Goal: Task Accomplishment & Management: Complete application form

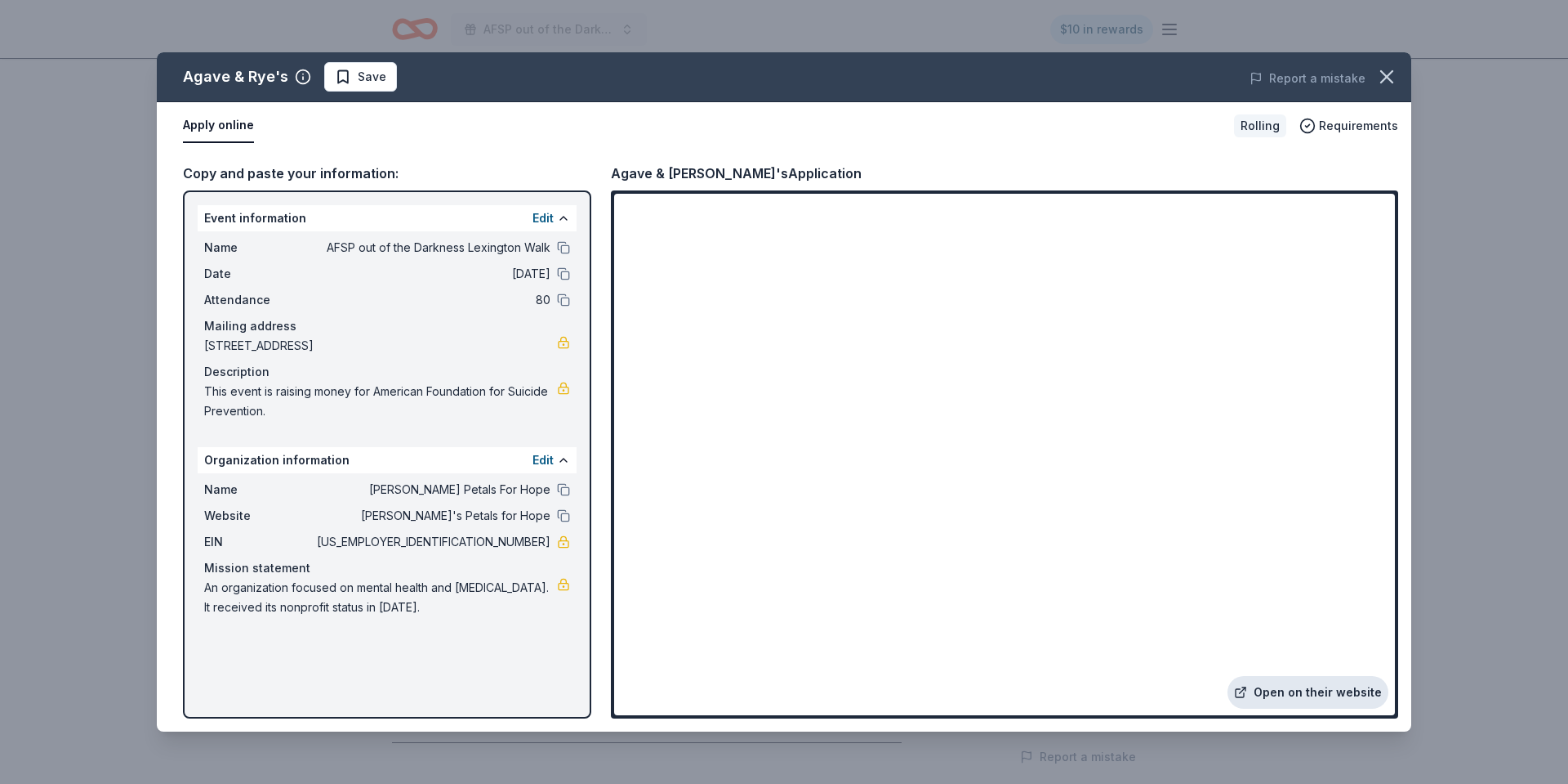
click at [1295, 699] on link "Open on their website" at bounding box center [1307, 692] width 161 height 33
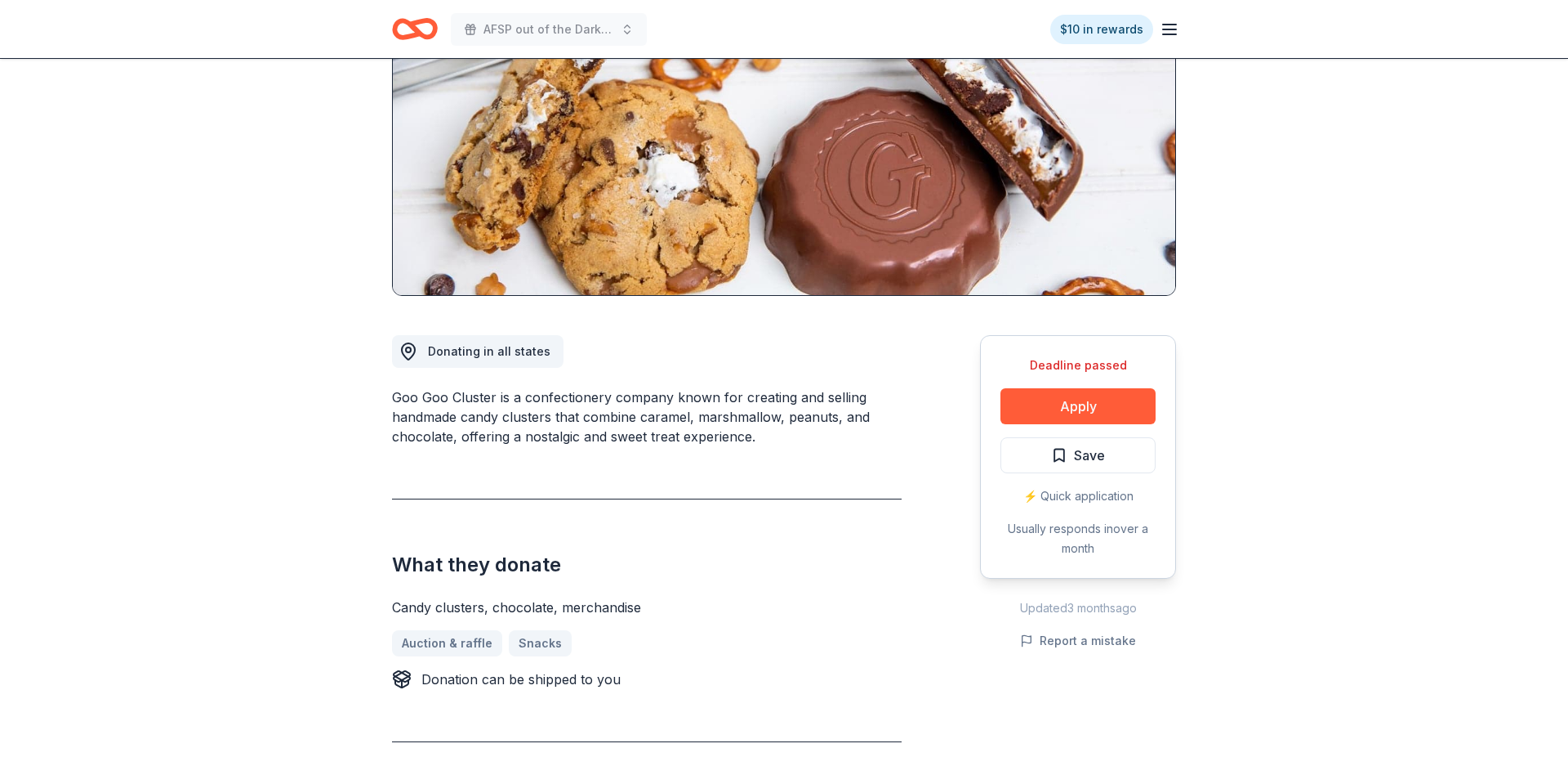
scroll to position [203, 0]
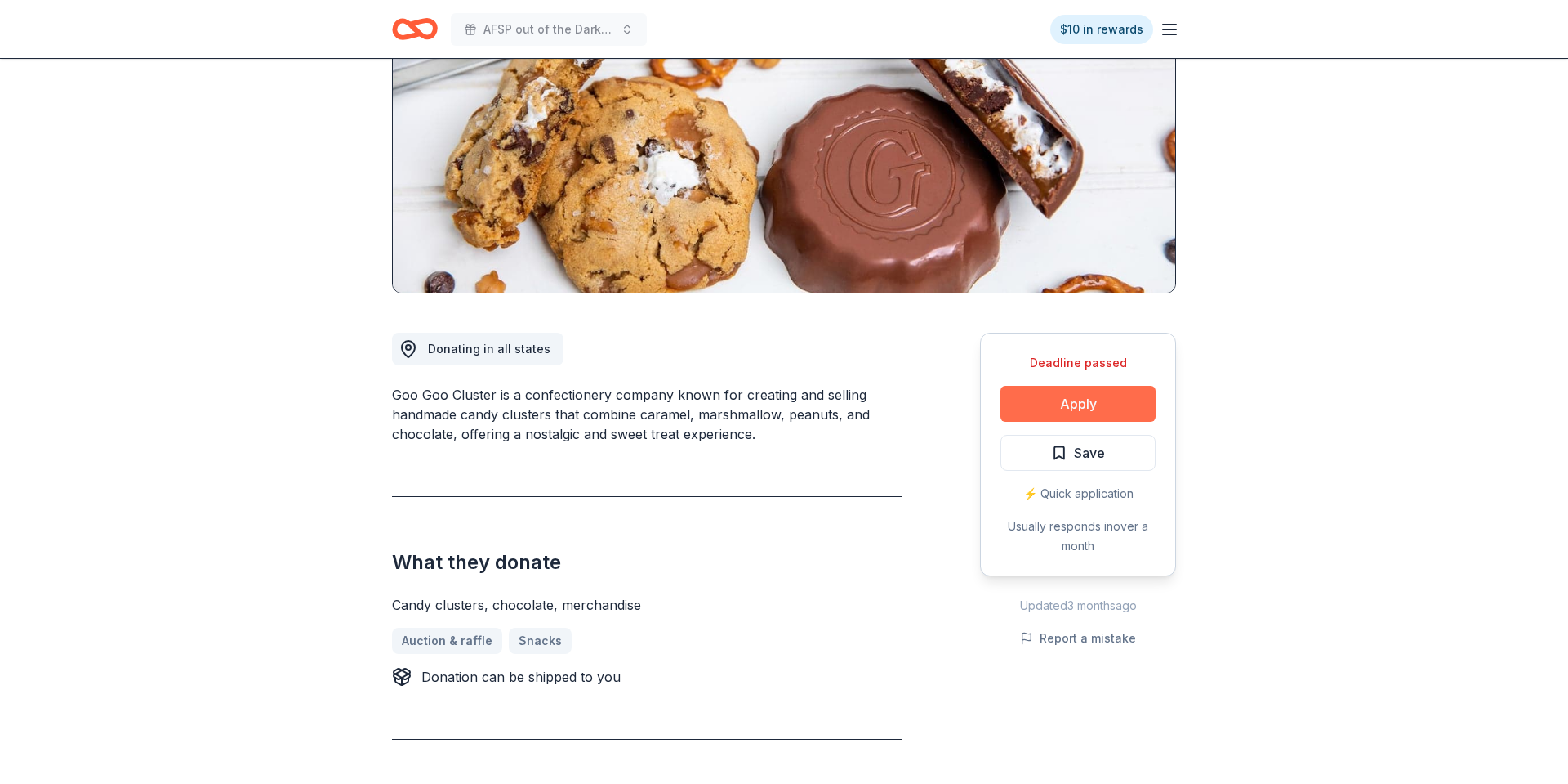
click at [1074, 402] on button "Apply" at bounding box center [1077, 403] width 156 height 36
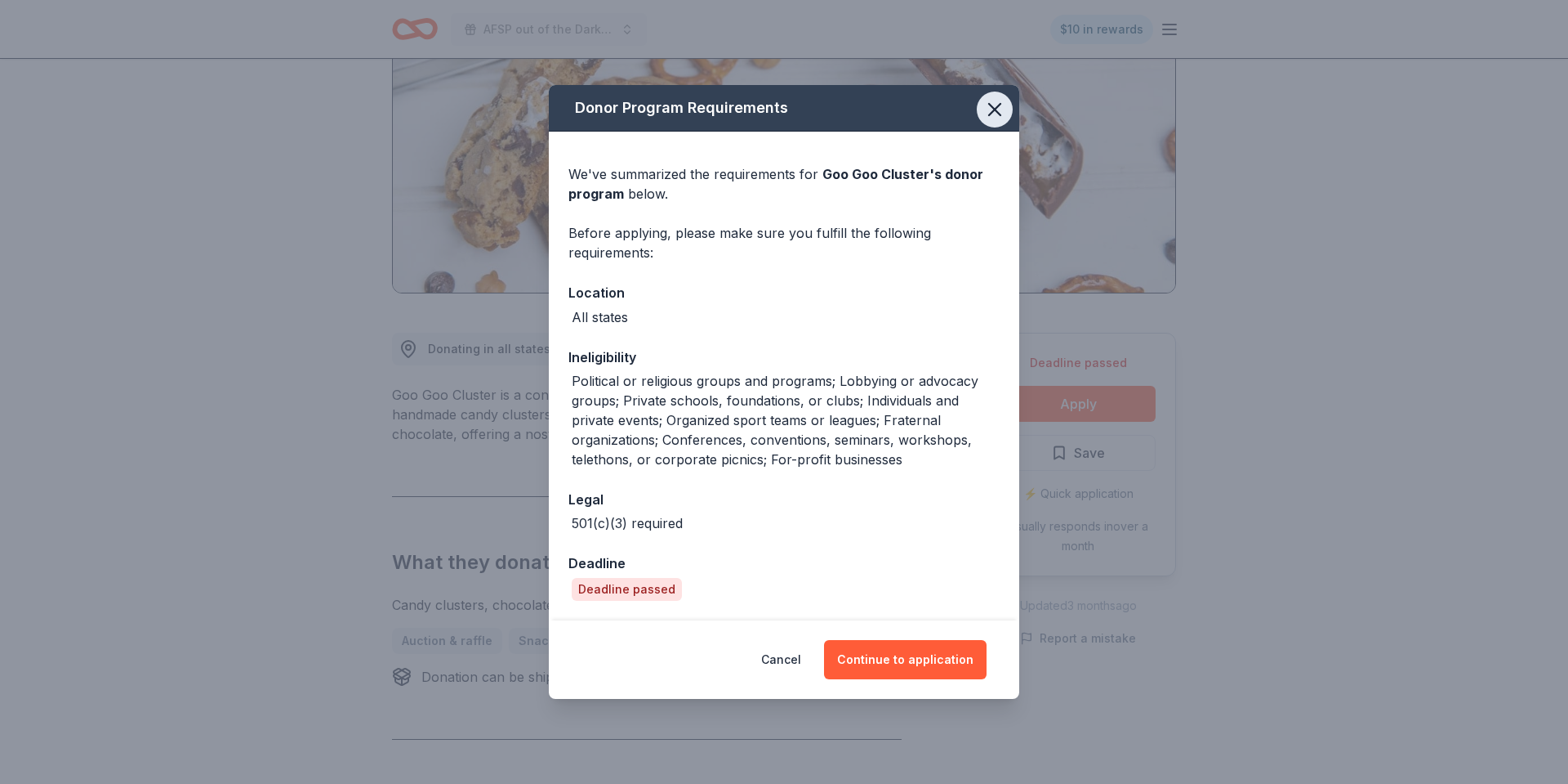
click at [988, 117] on icon "button" at bounding box center [995, 109] width 23 height 23
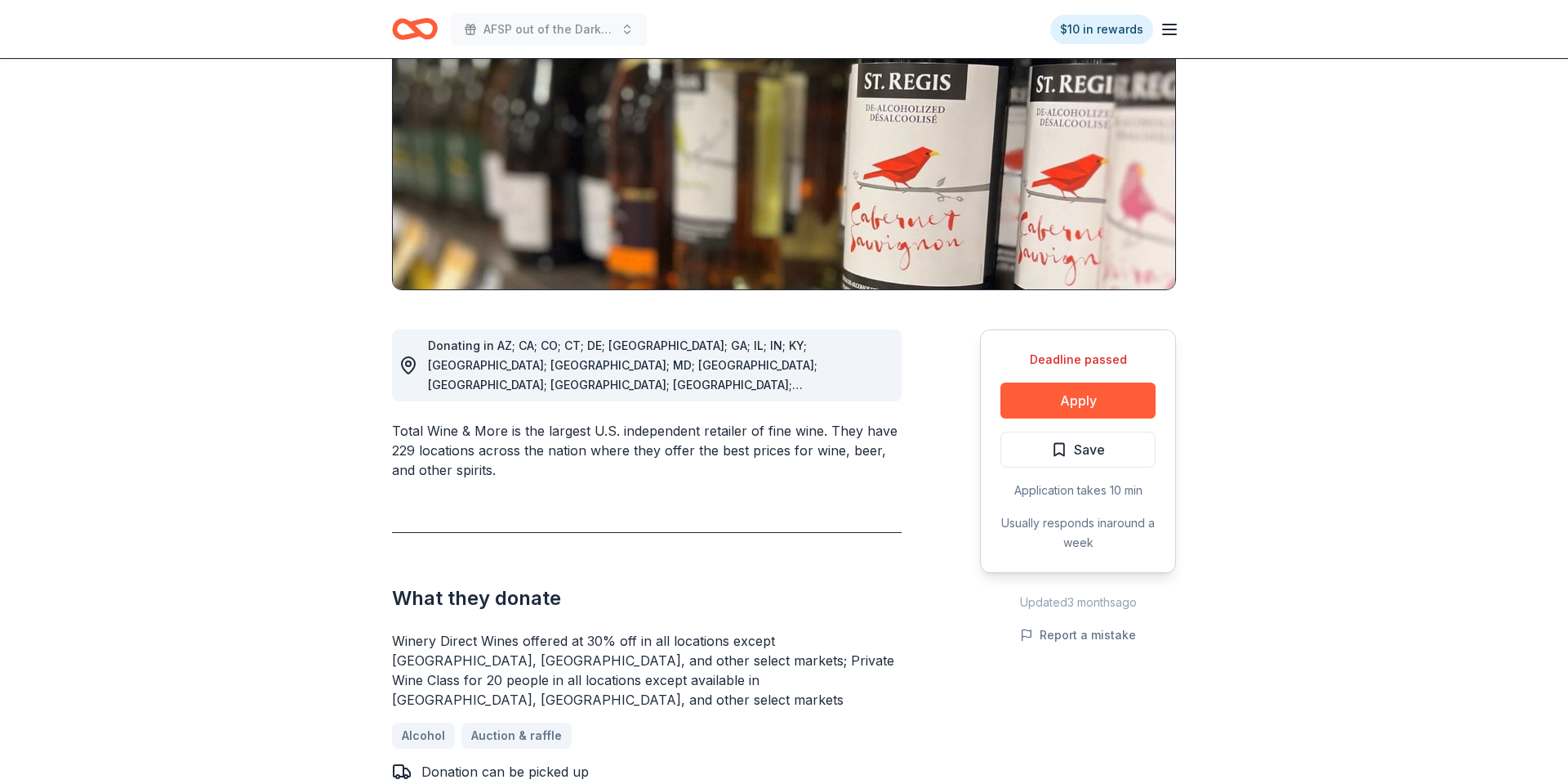
scroll to position [260, 0]
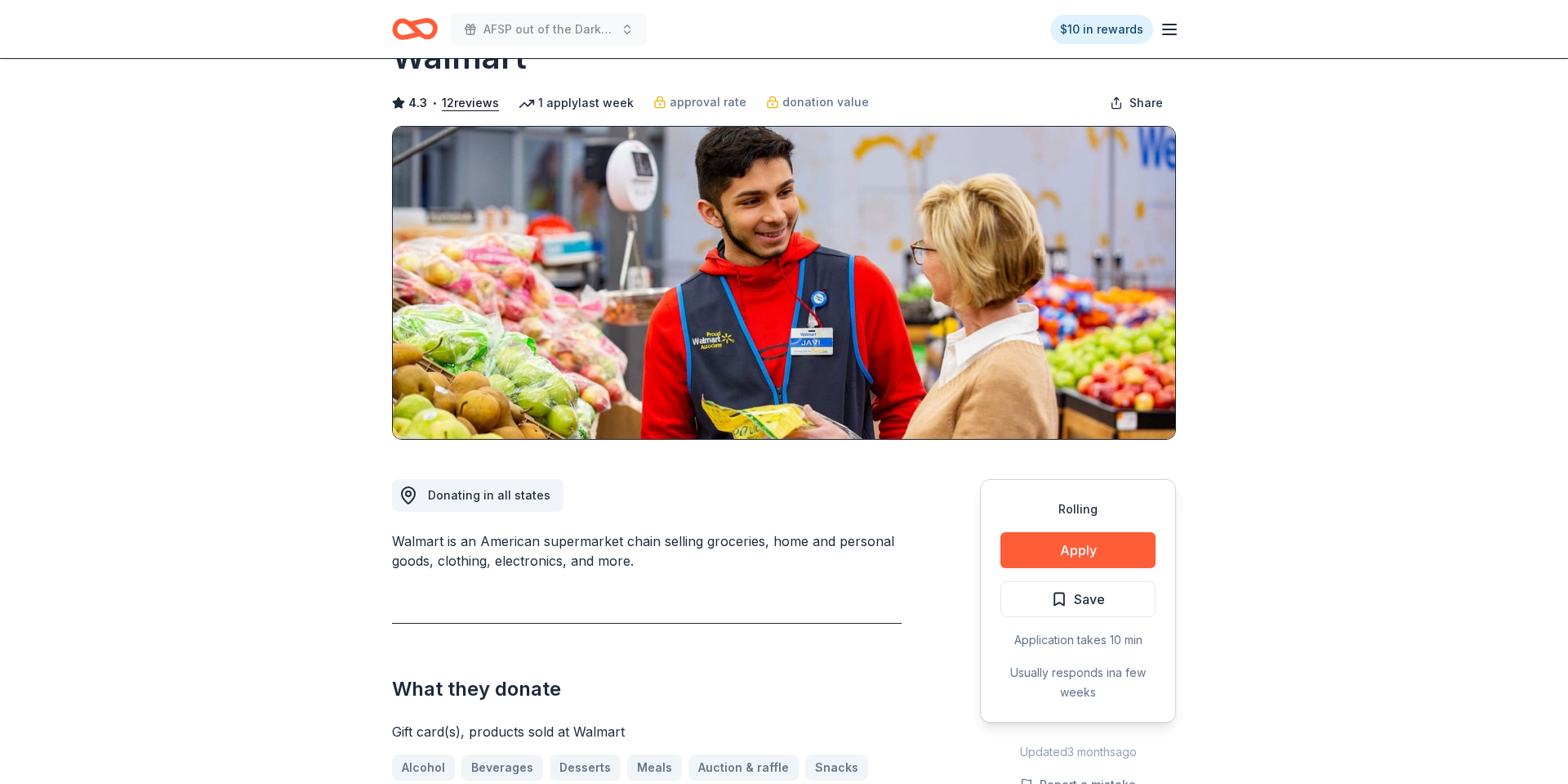
scroll to position [66, 0]
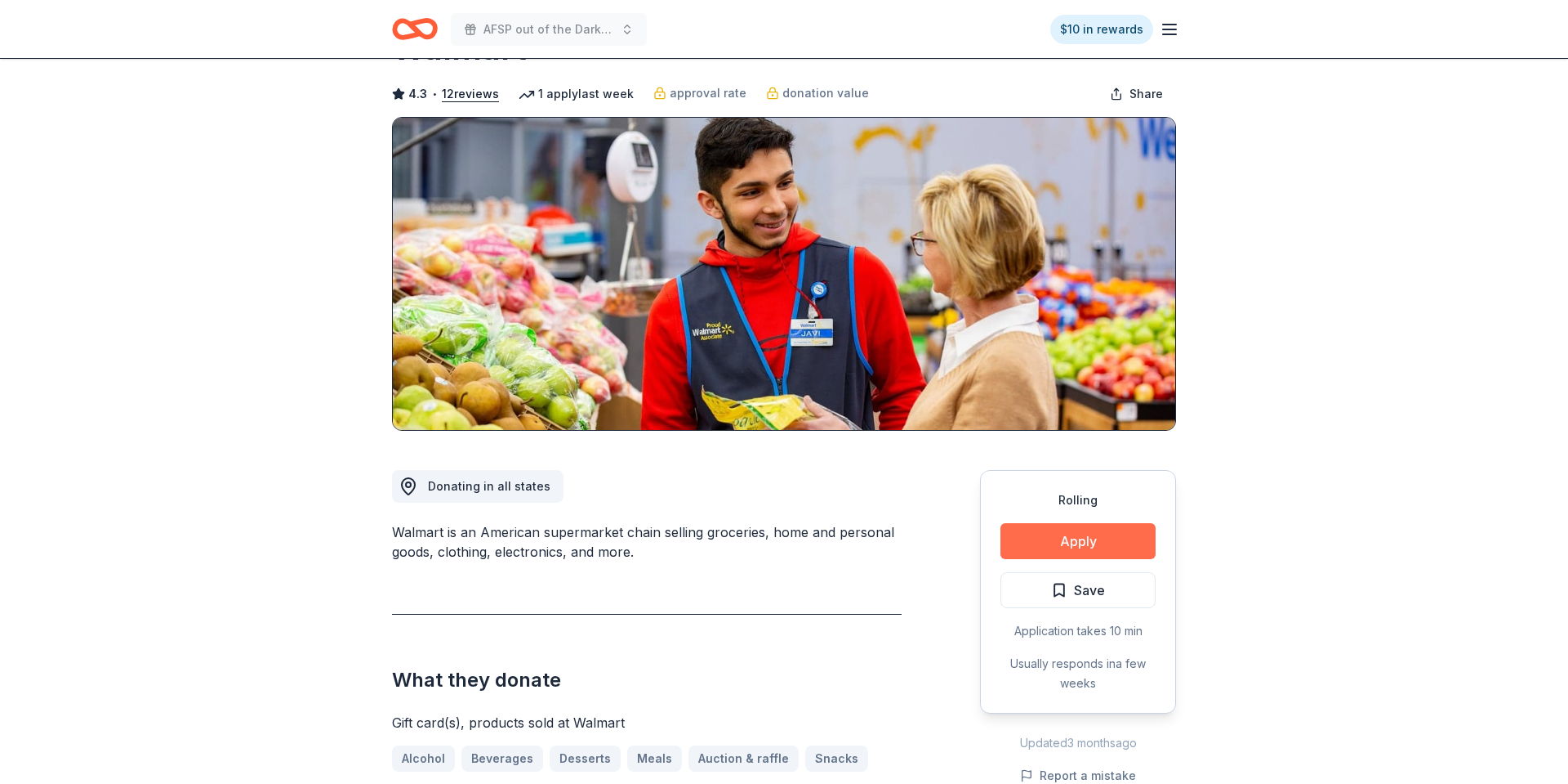
click at [1056, 540] on button "Apply" at bounding box center [1077, 540] width 156 height 36
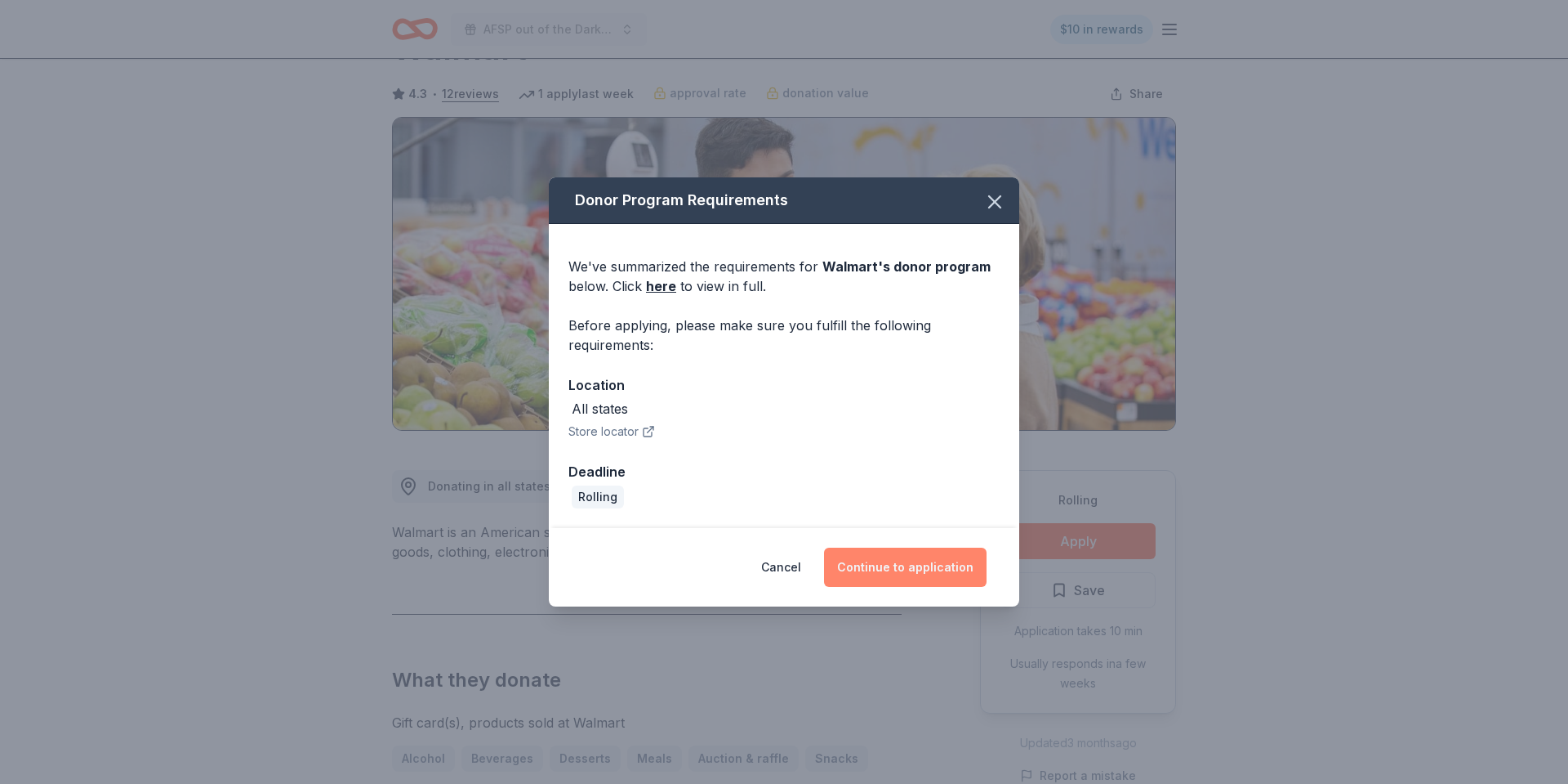
click at [920, 559] on button "Continue to application" at bounding box center [905, 566] width 162 height 40
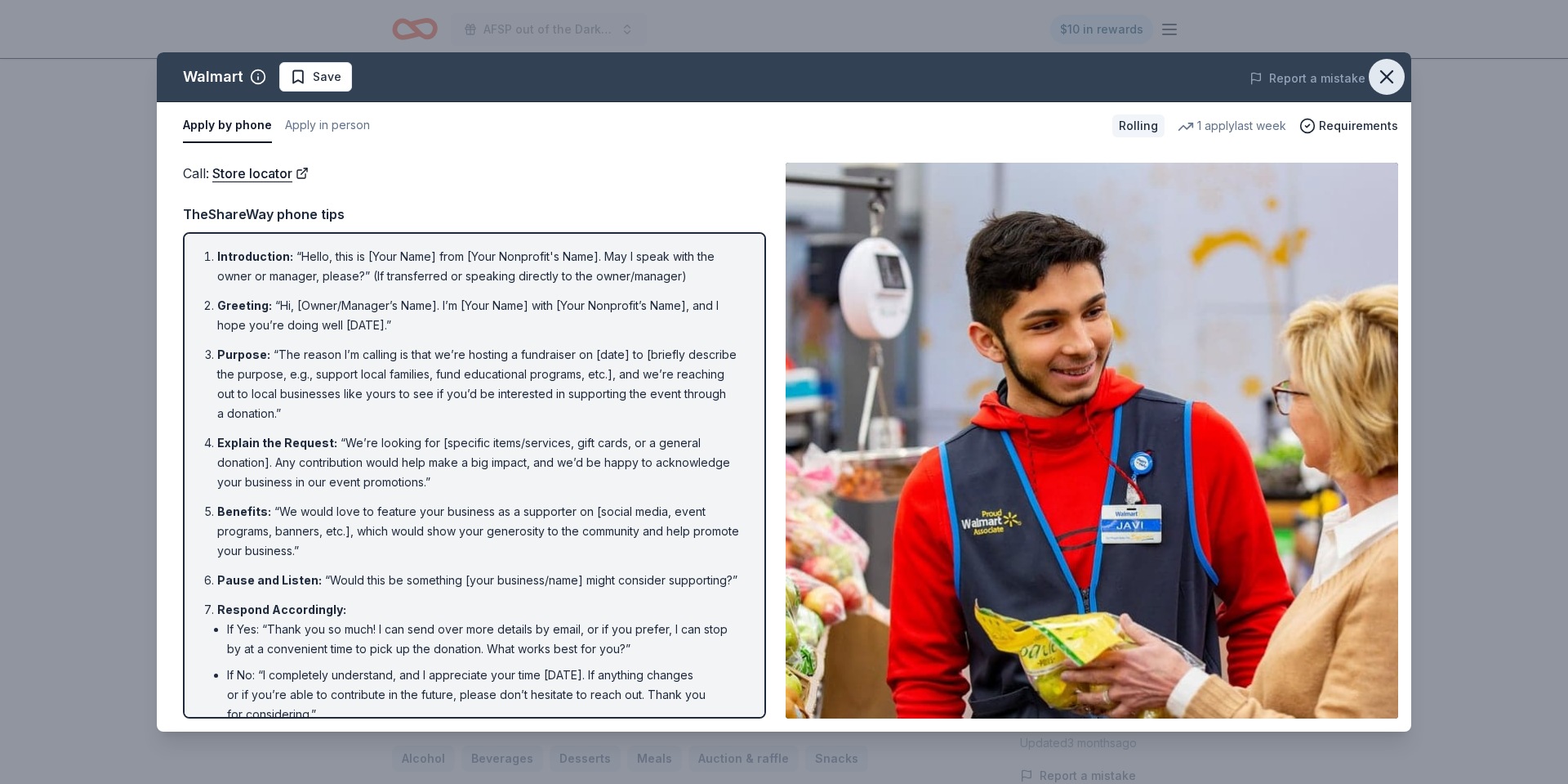
click at [1377, 84] on icon "button" at bounding box center [1386, 77] width 23 height 23
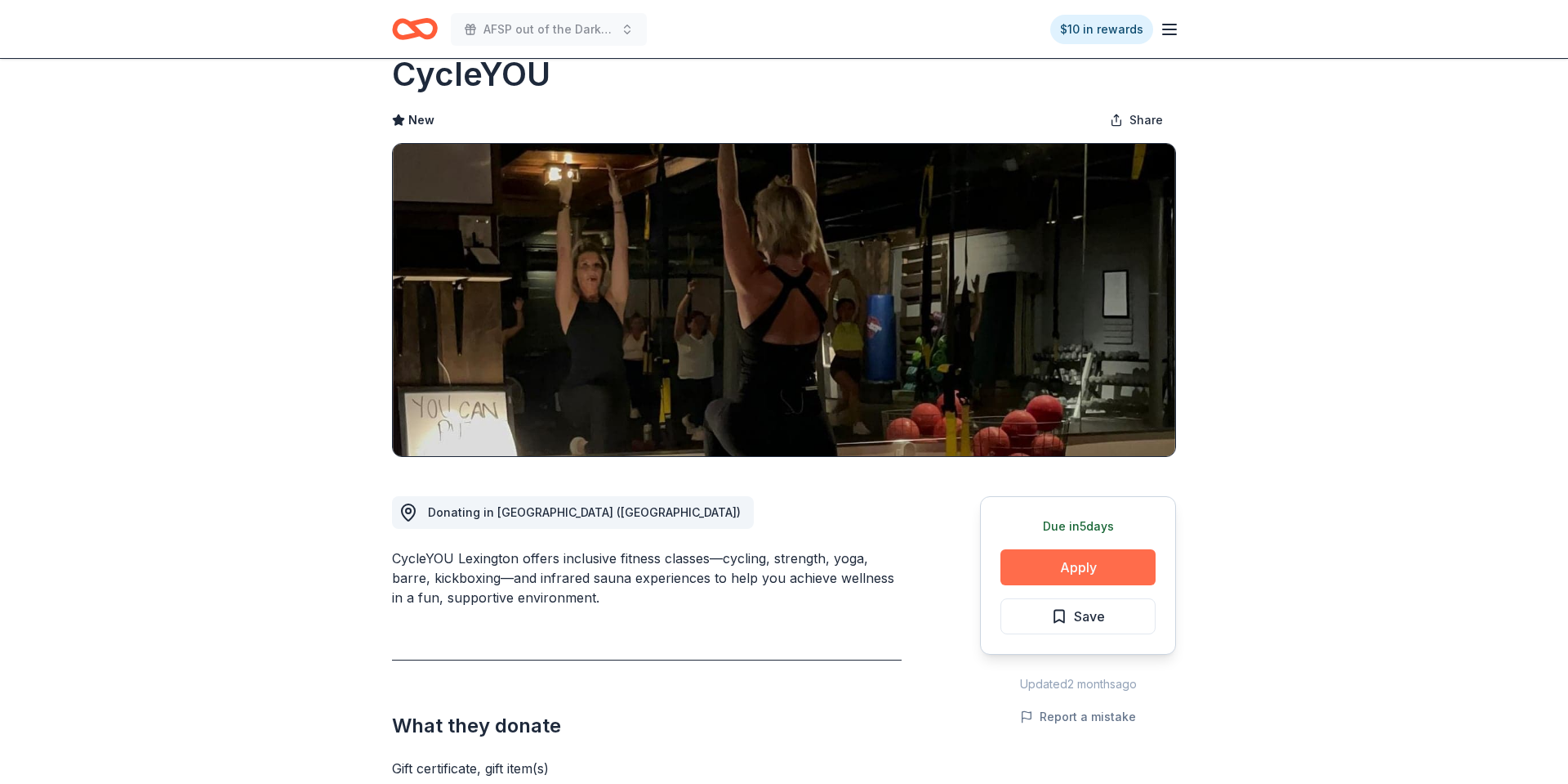
scroll to position [50, 0]
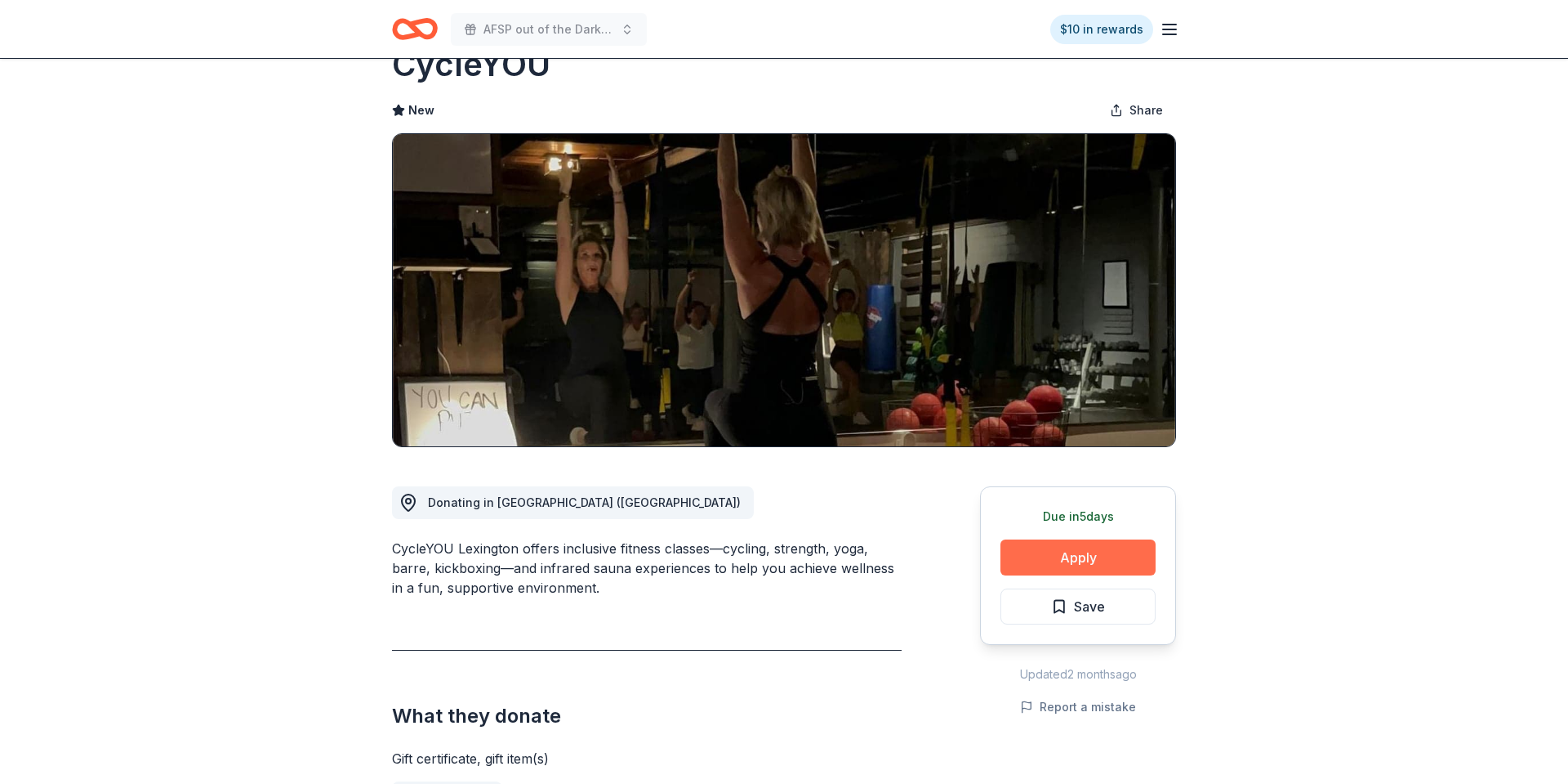
click at [1121, 560] on button "Apply" at bounding box center [1077, 557] width 156 height 36
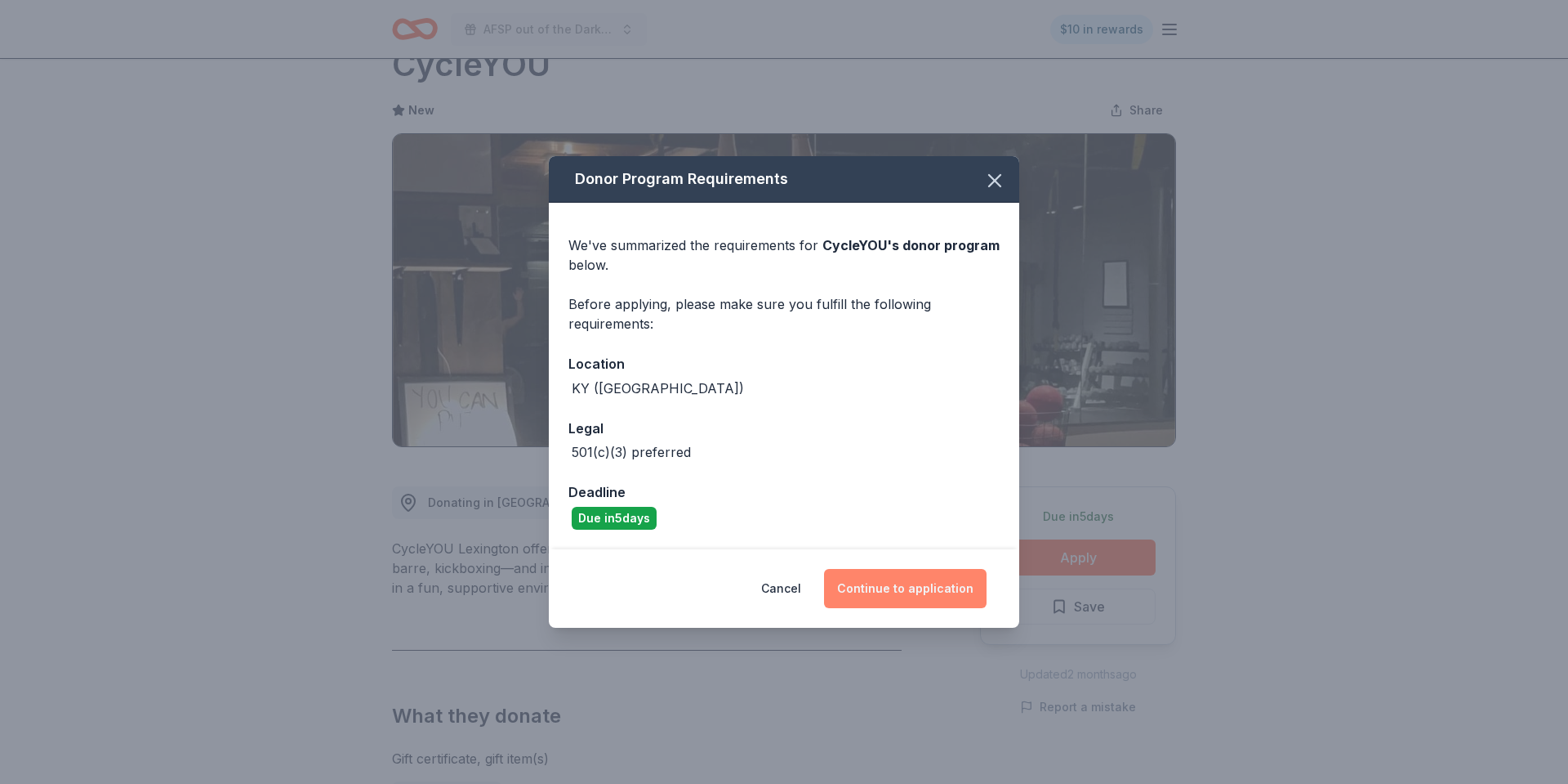
click at [923, 585] on button "Continue to application" at bounding box center [905, 588] width 162 height 40
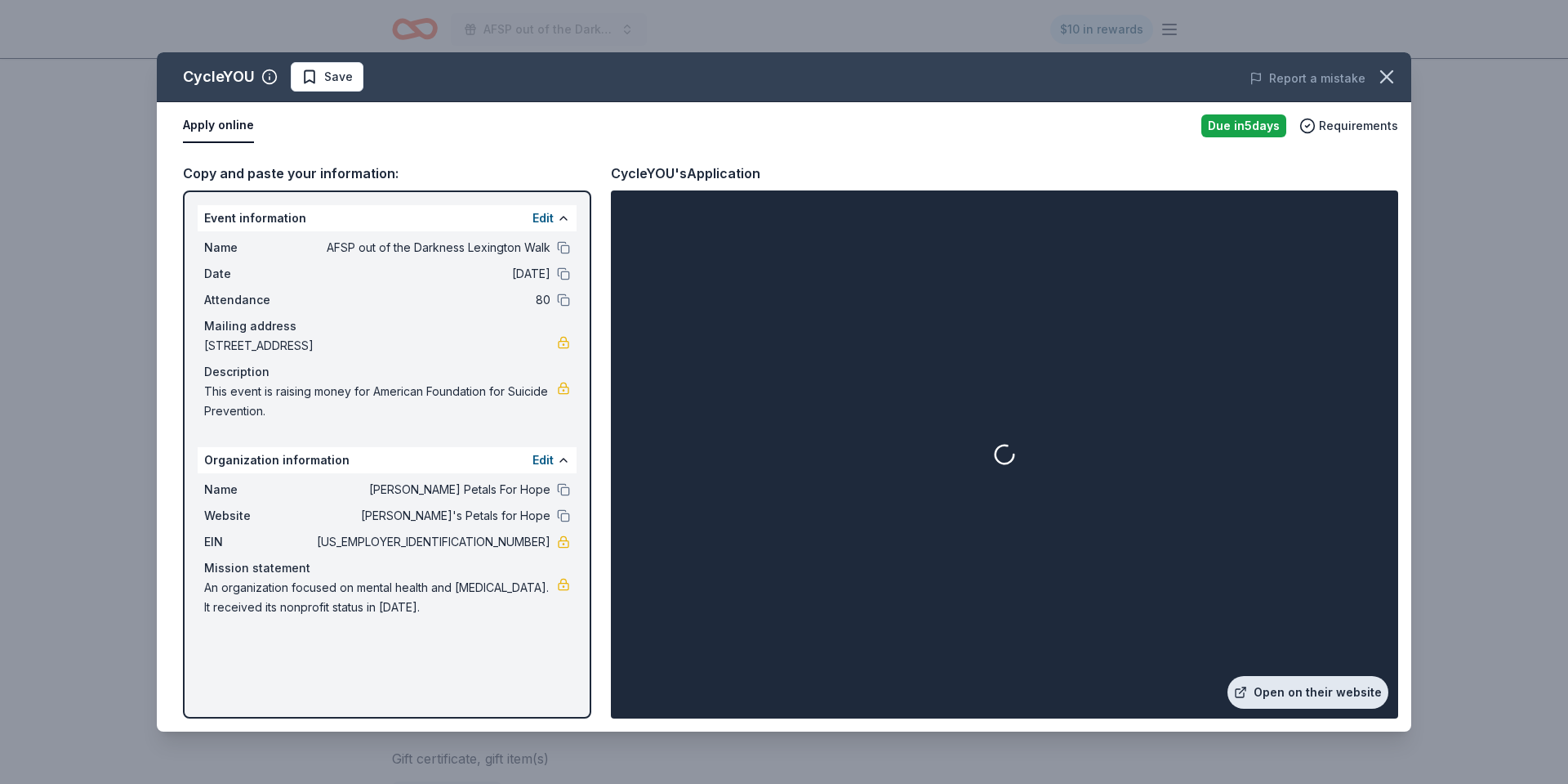
click at [1322, 695] on link "Open on their website" at bounding box center [1307, 692] width 161 height 33
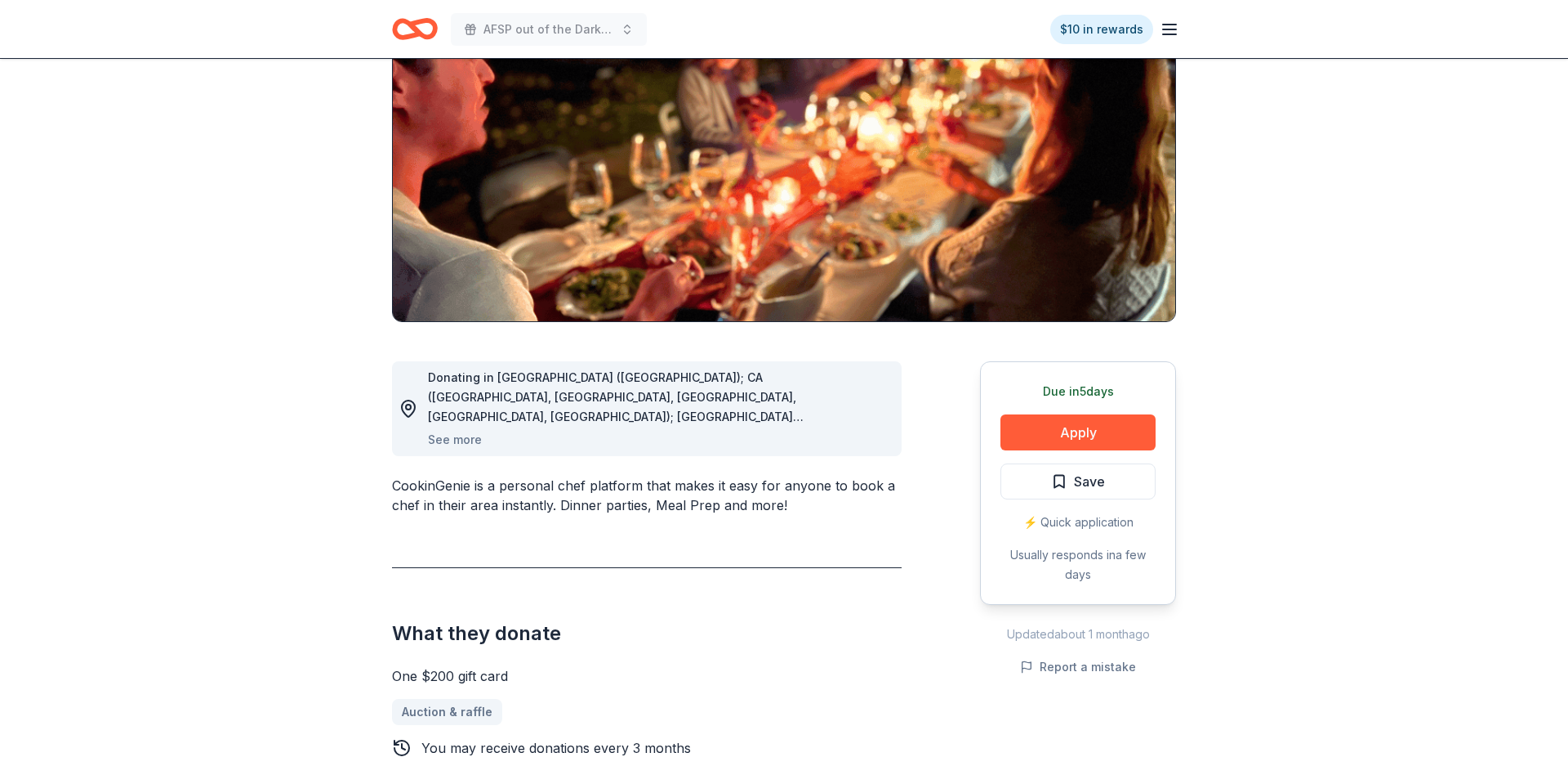
scroll to position [194, 0]
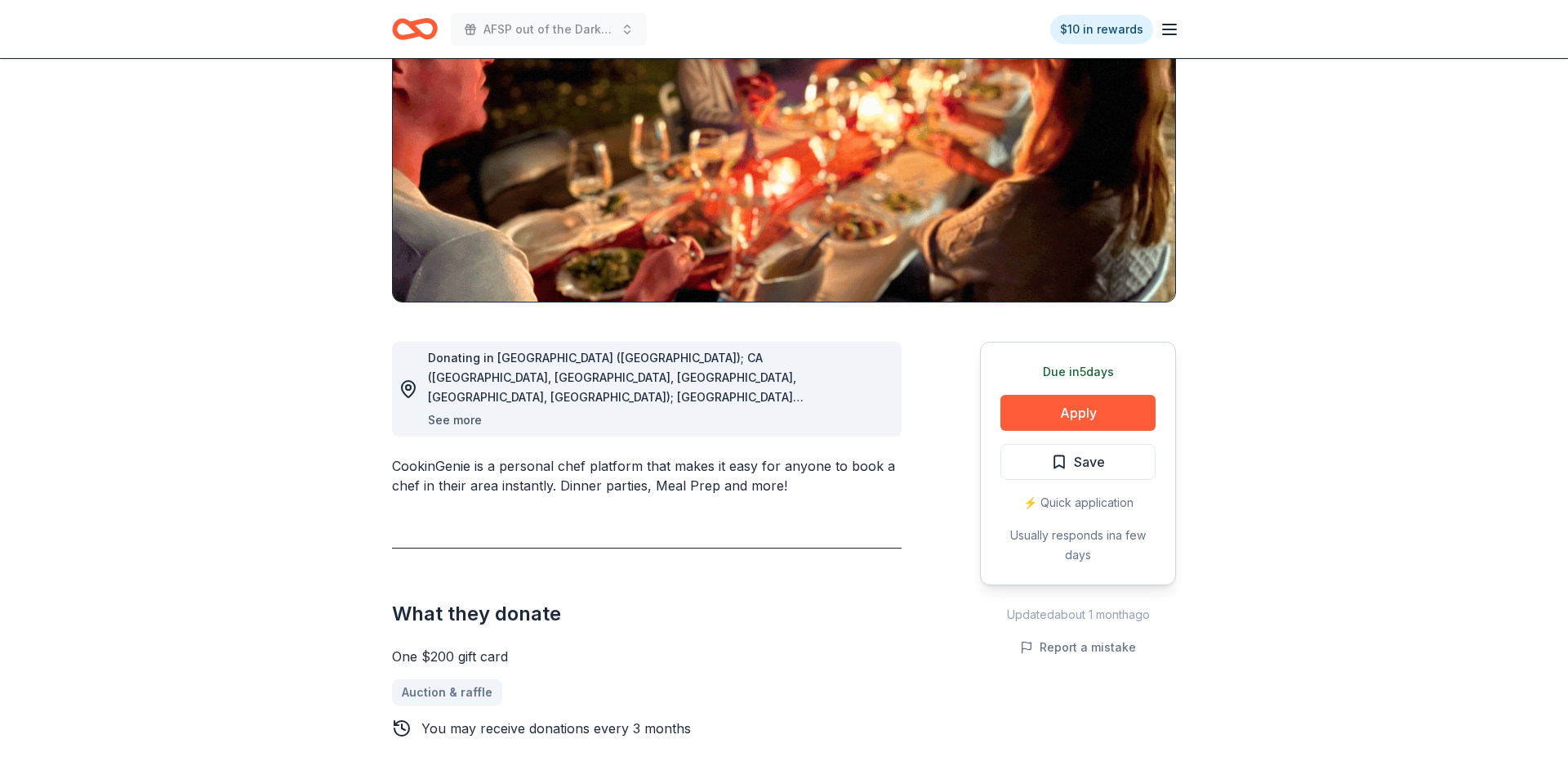
click at [471, 425] on button "See more" at bounding box center [455, 420] width 54 height 19
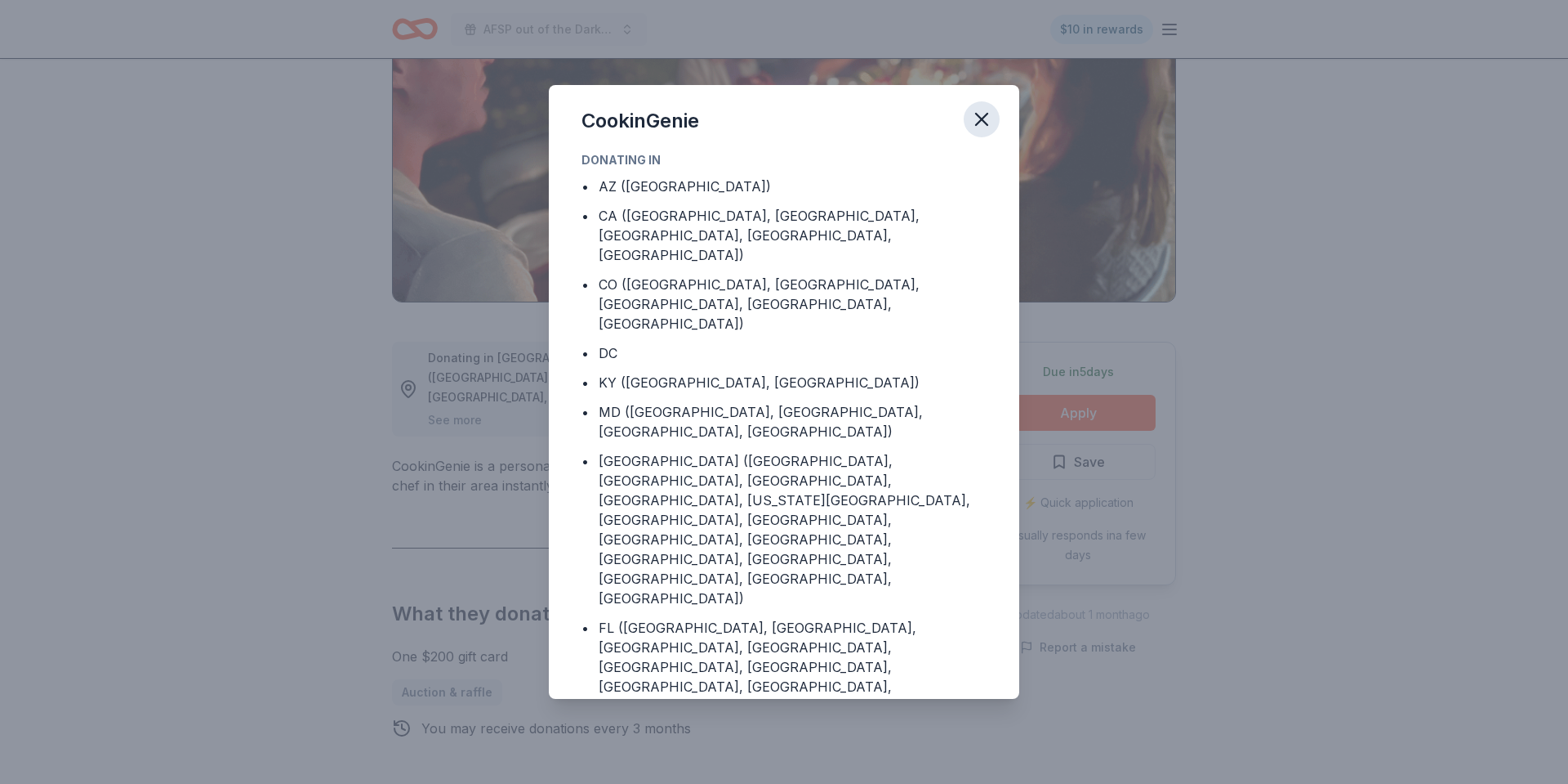
click at [974, 111] on icon "button" at bounding box center [982, 120] width 23 height 23
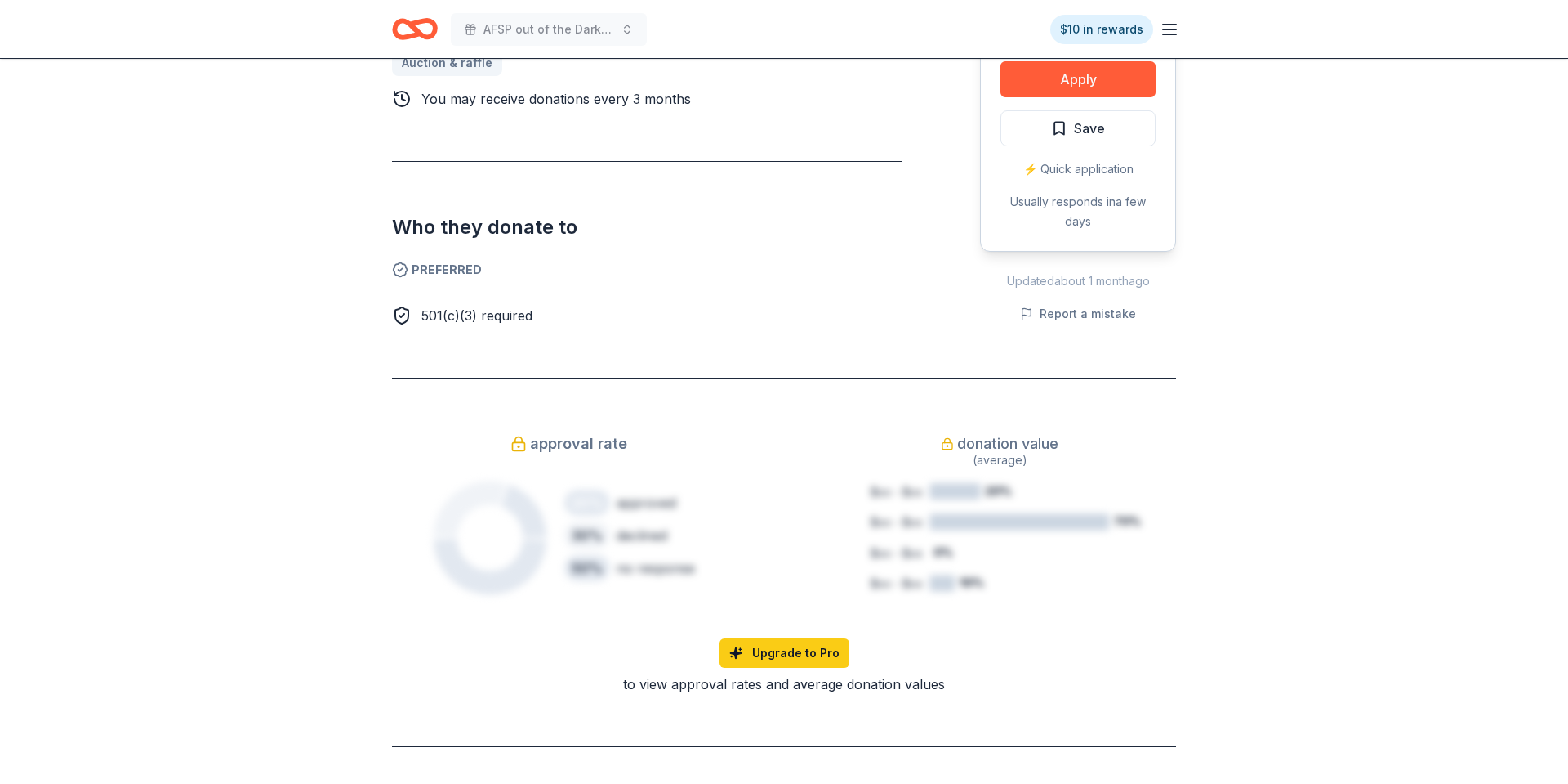
scroll to position [450, 0]
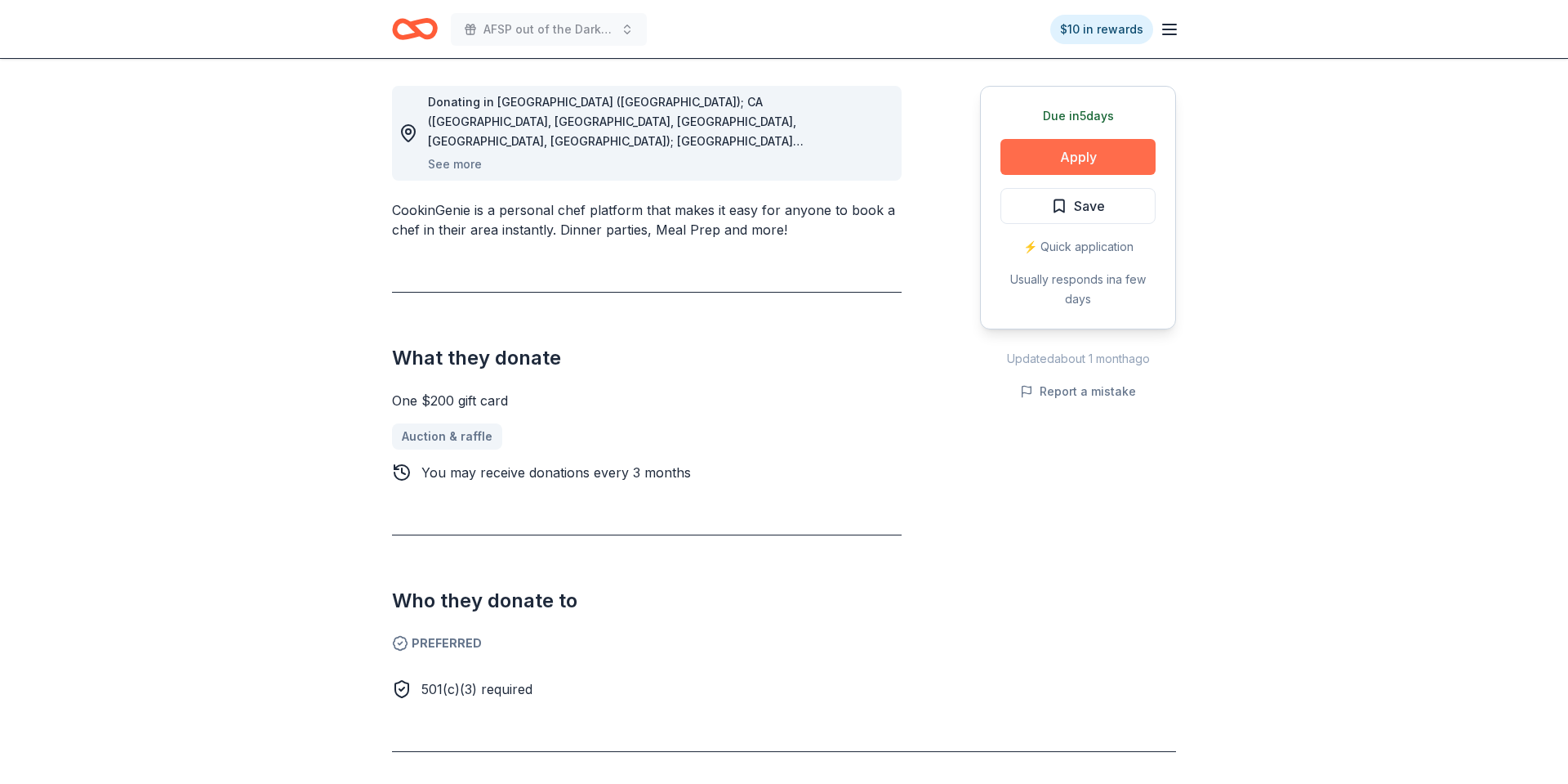
click at [1111, 159] on button "Apply" at bounding box center [1077, 157] width 156 height 36
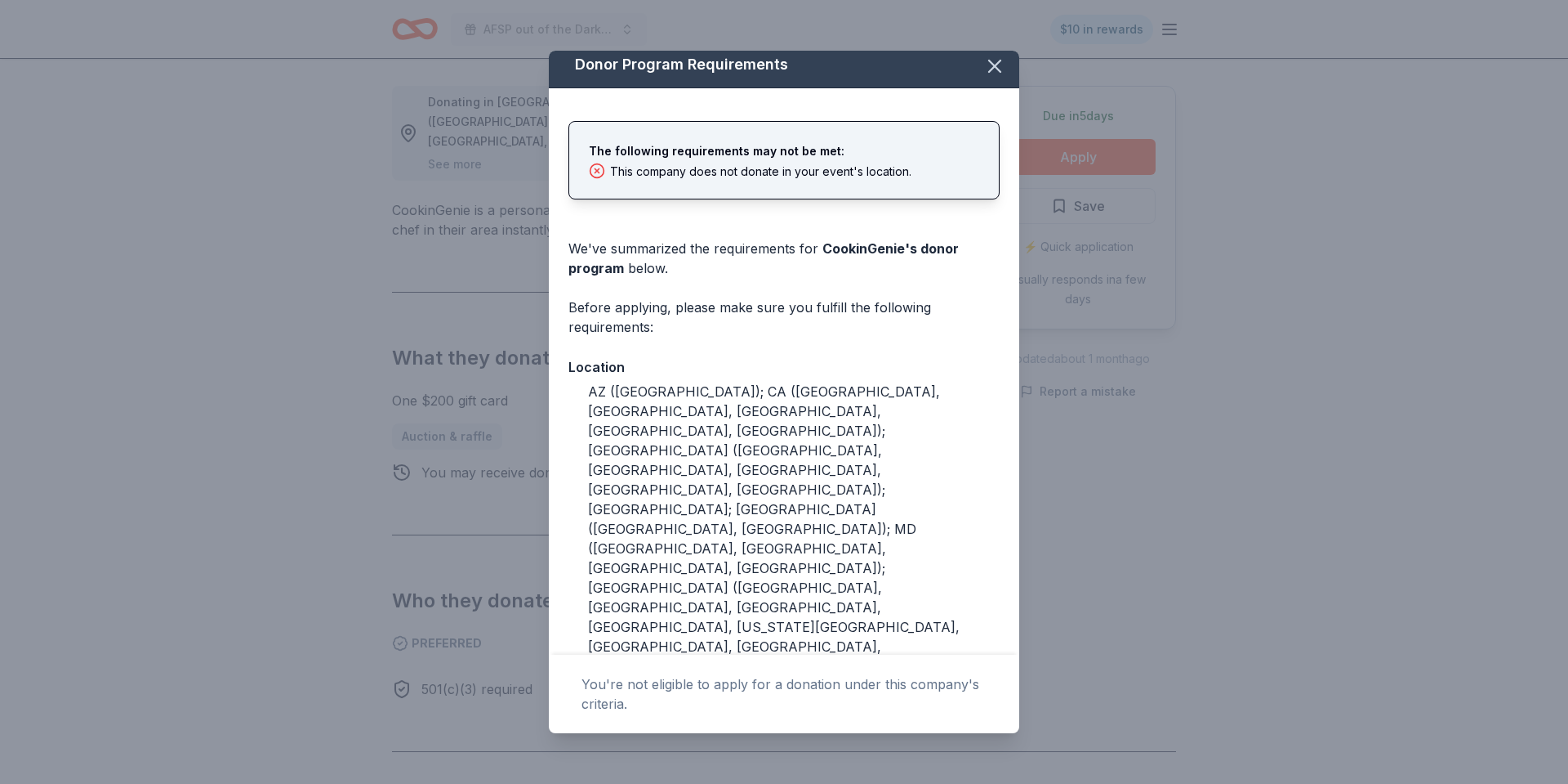
scroll to position [0, 0]
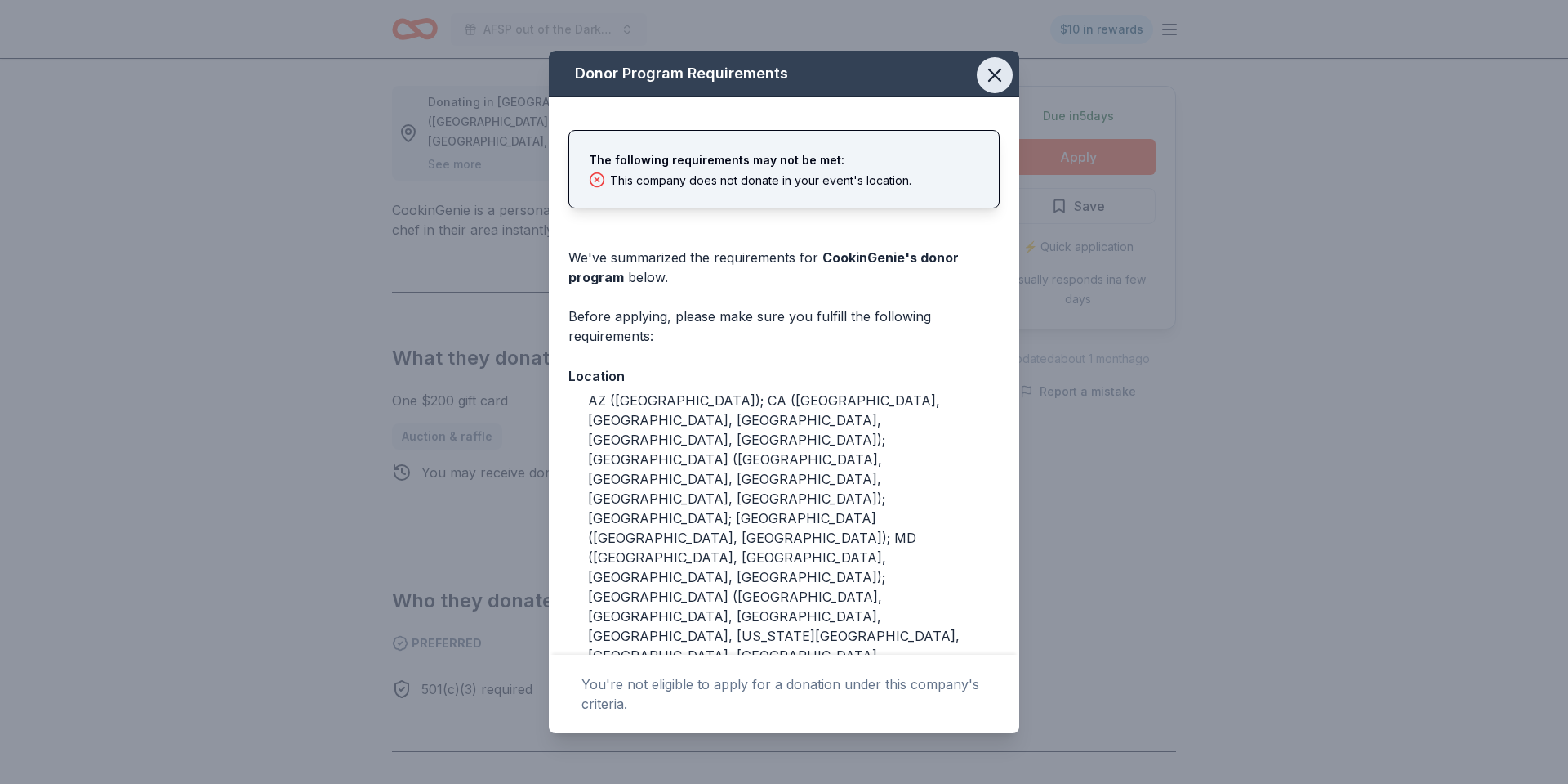
click at [980, 73] on button "button" at bounding box center [994, 74] width 36 height 36
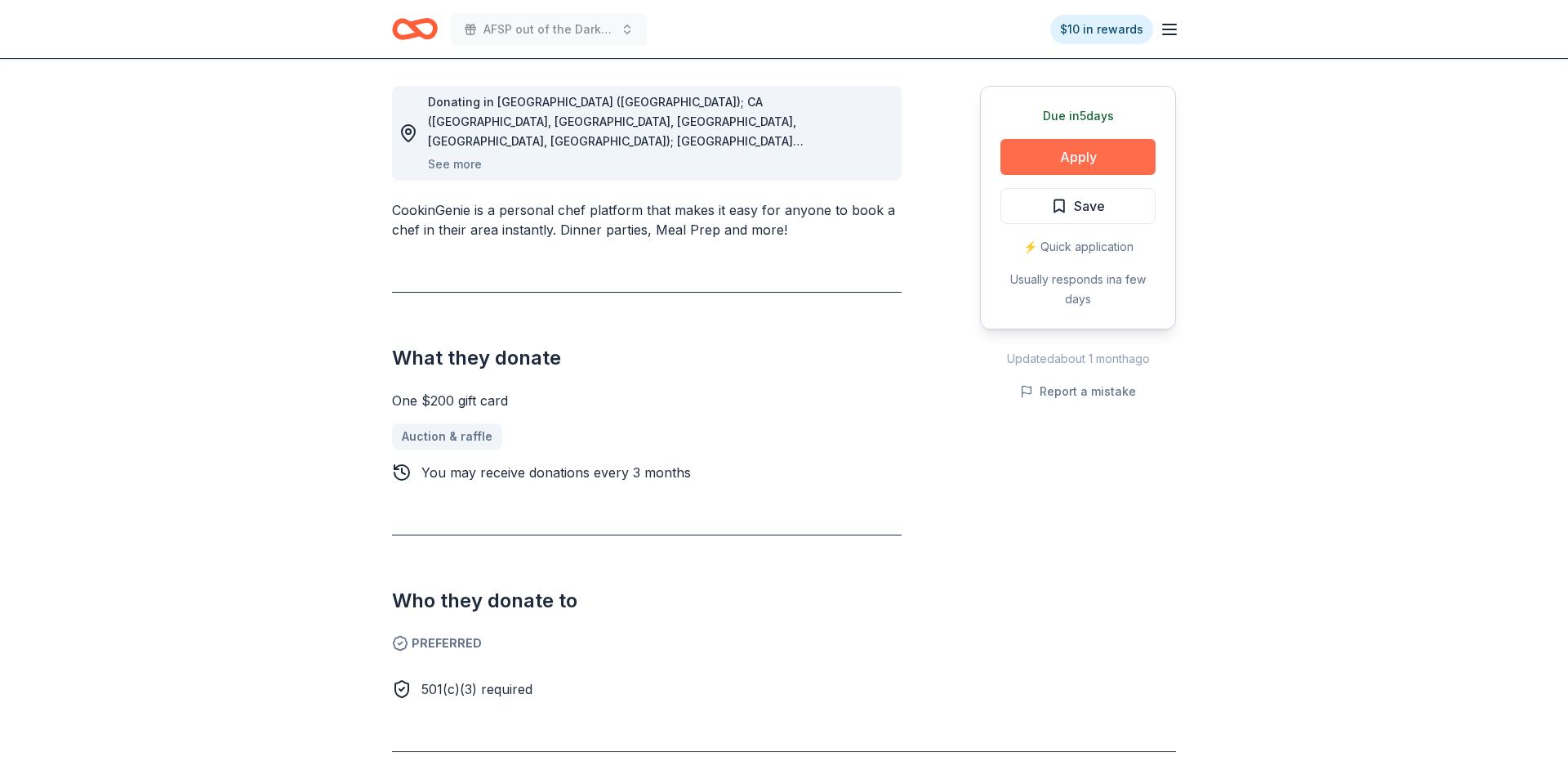
click at [1058, 154] on button "Apply" at bounding box center [1077, 157] width 156 height 36
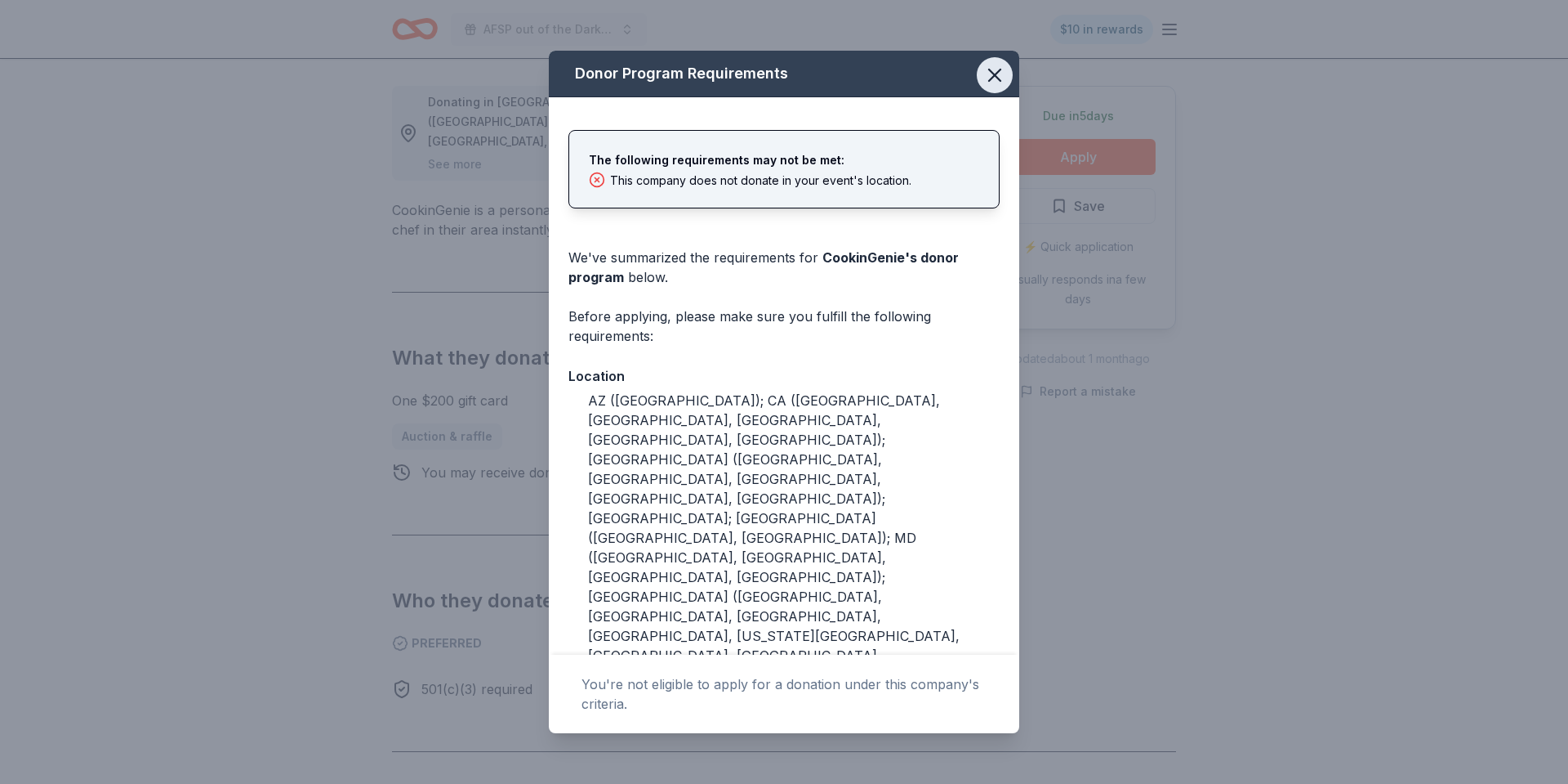
click at [994, 78] on icon "button" at bounding box center [995, 75] width 23 height 23
